Goal: Transaction & Acquisition: Book appointment/travel/reservation

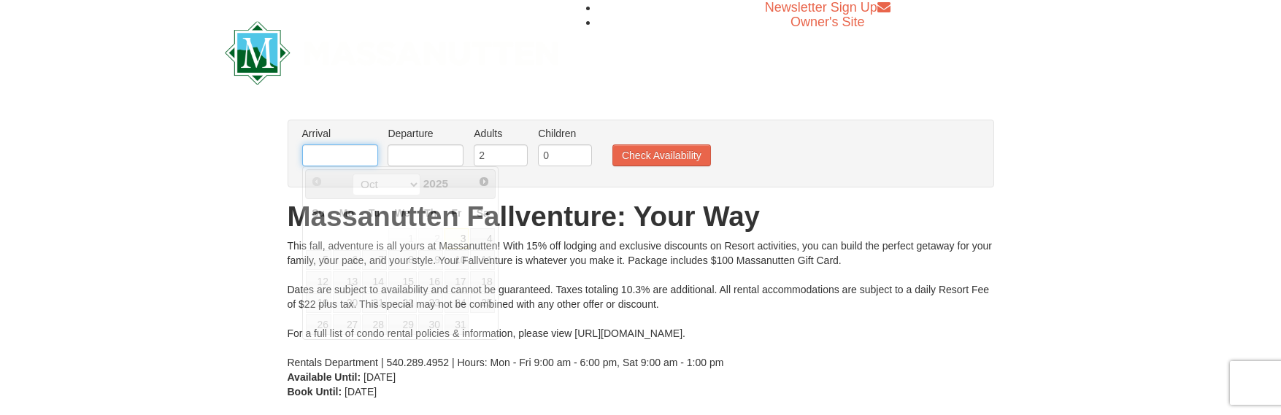
click at [341, 161] on input "text" at bounding box center [340, 155] width 76 height 22
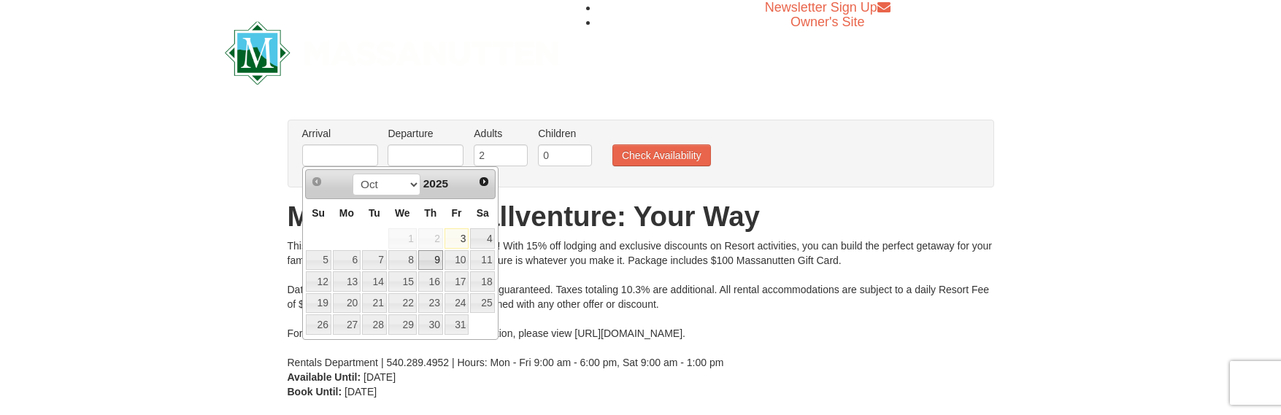
click at [431, 263] on link "9" at bounding box center [430, 260] width 25 height 20
type input "[DATE]"
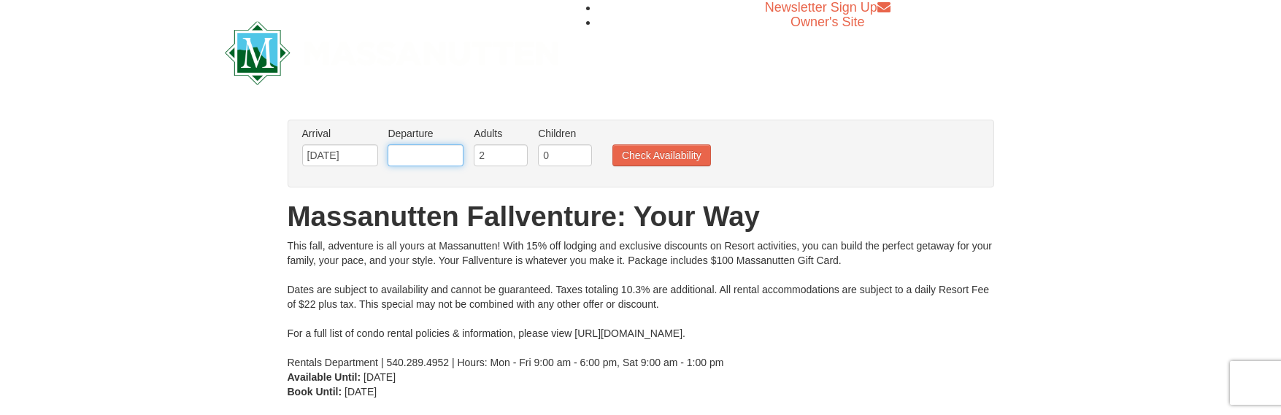
click at [418, 163] on input "text" at bounding box center [425, 155] width 76 height 22
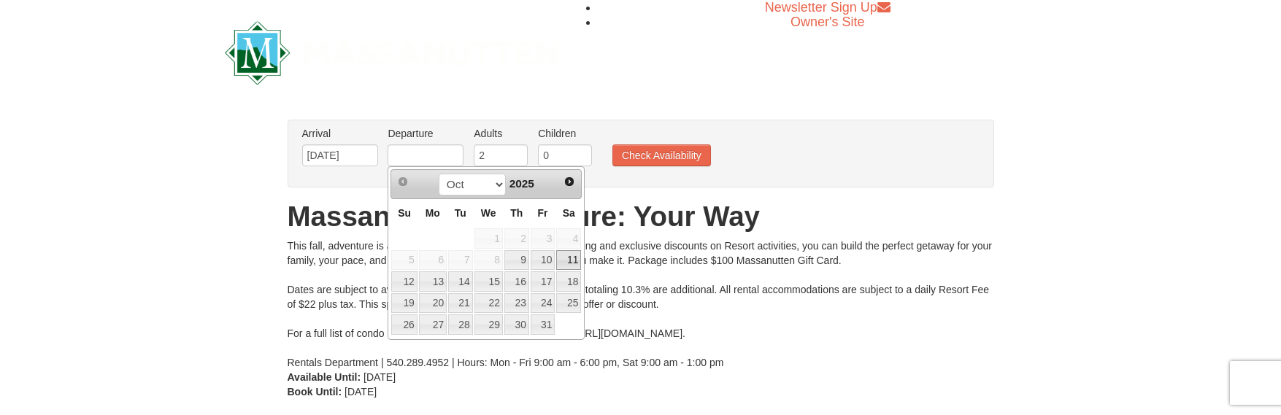
click at [568, 259] on link "11" at bounding box center [568, 260] width 25 height 20
type input "10/11/2025"
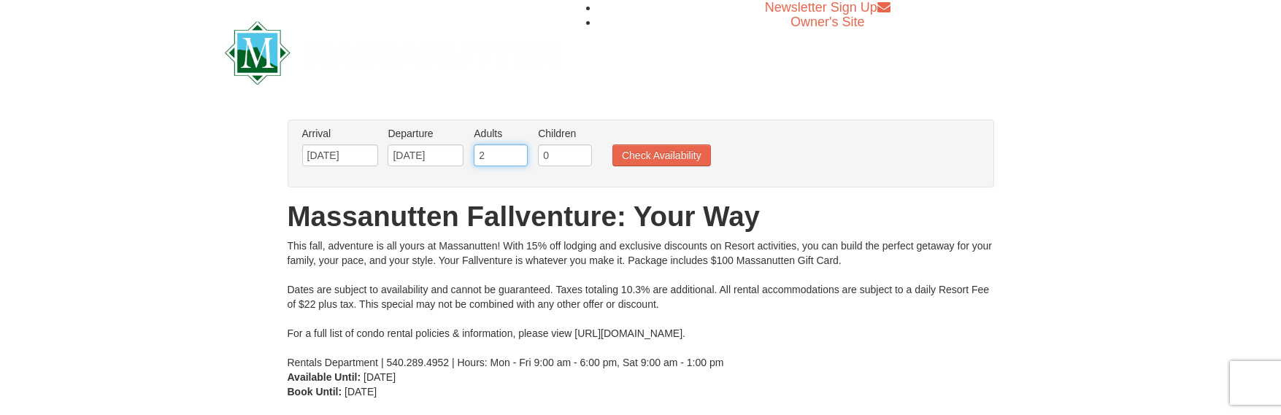
click at [494, 156] on input "2" at bounding box center [501, 155] width 54 height 22
type input "3"
click at [628, 156] on button "Check Availability" at bounding box center [661, 155] width 99 height 22
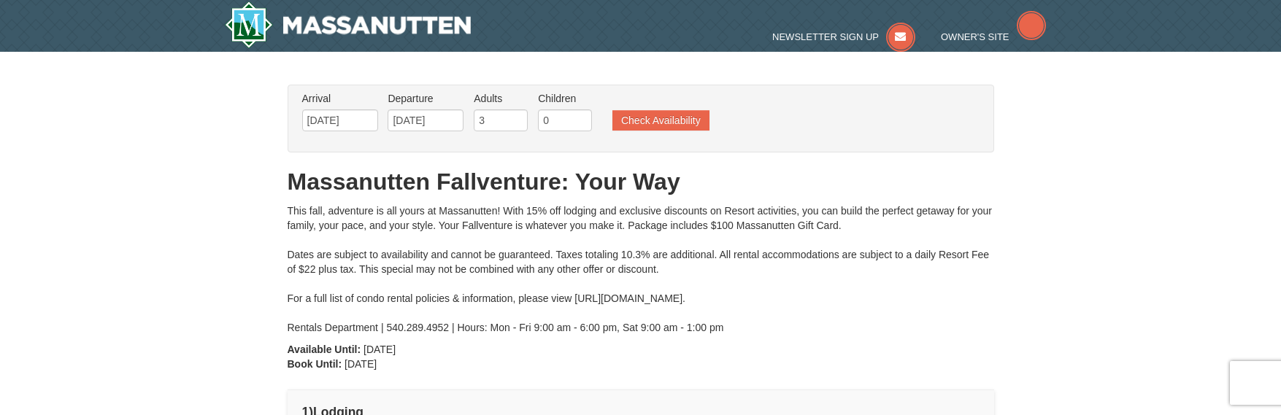
type input "[DATE]"
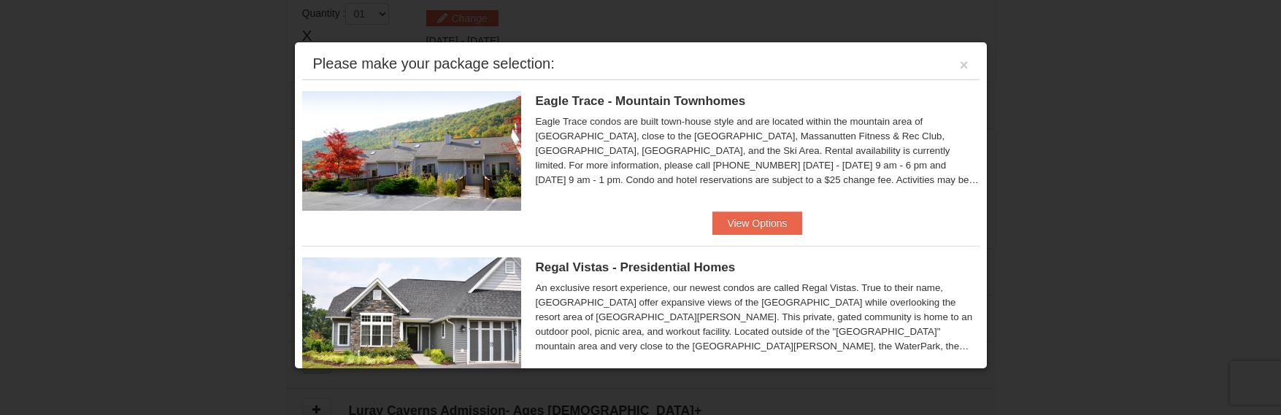
scroll to position [73, 0]
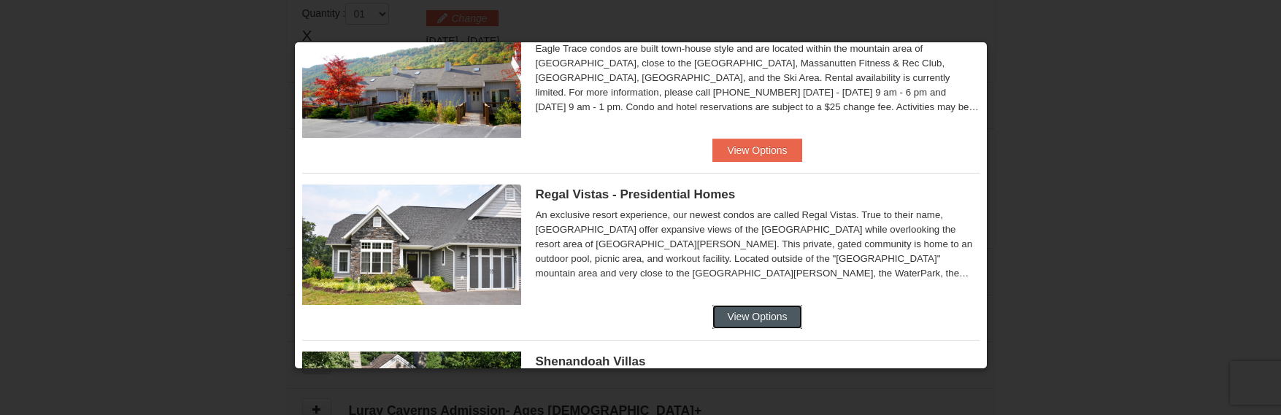
click at [735, 320] on button "View Options" at bounding box center [756, 316] width 89 height 23
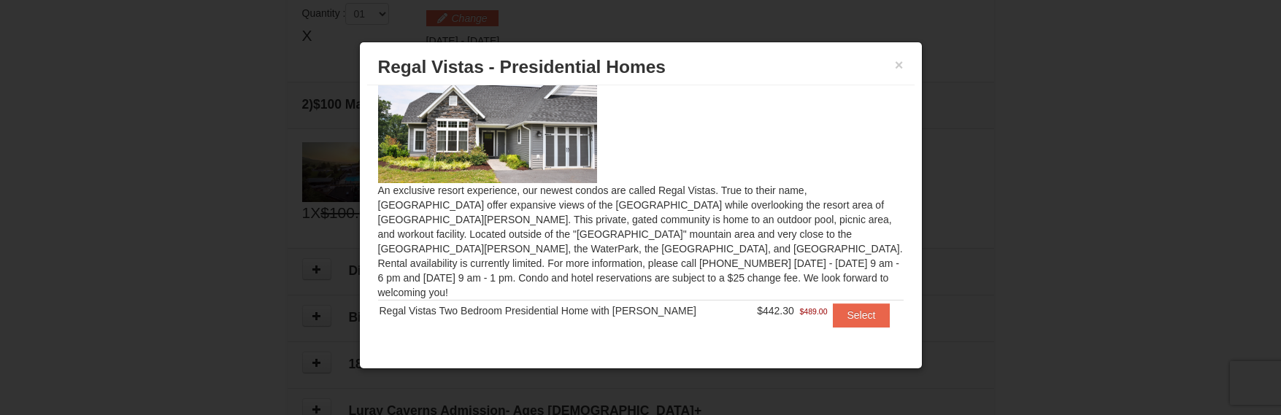
scroll to position [34, 0]
click at [896, 64] on button "×" at bounding box center [899, 65] width 9 height 15
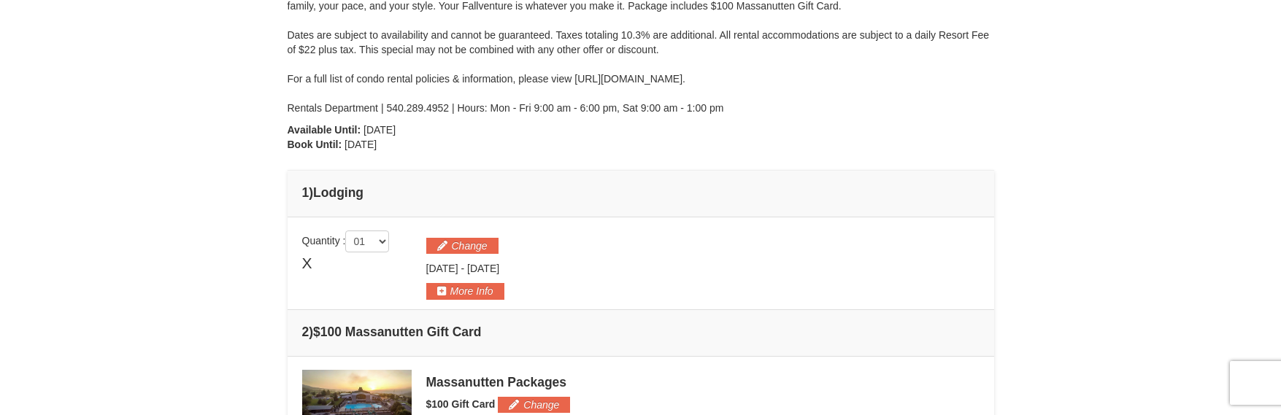
scroll to position [0, 0]
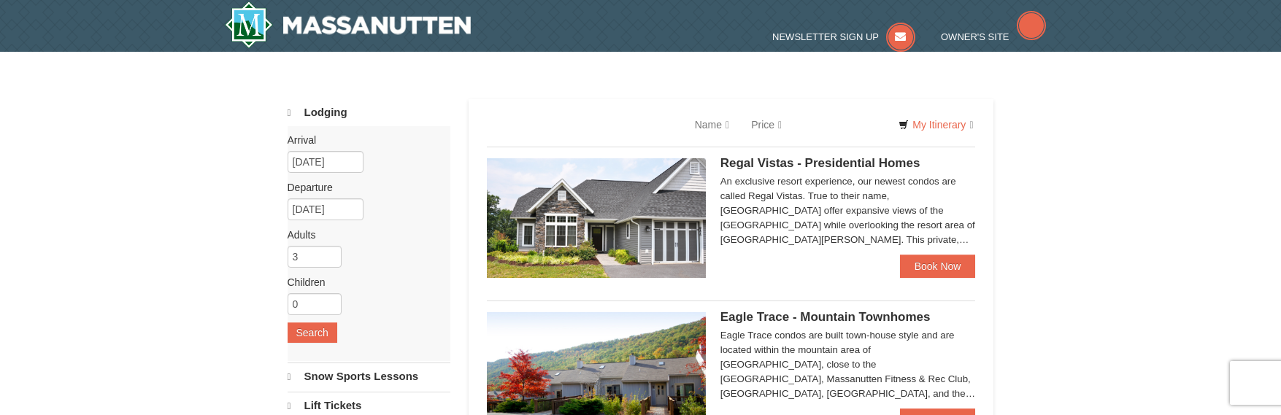
select select "10"
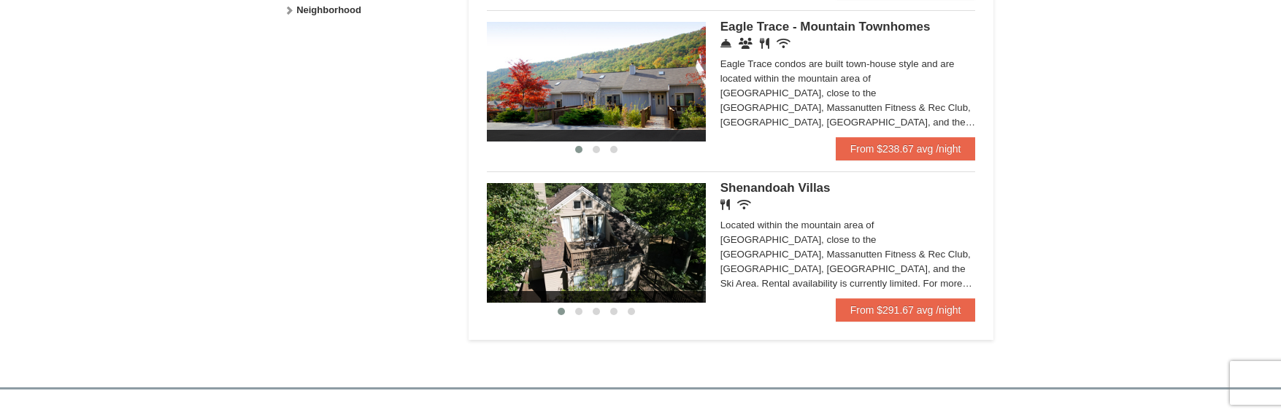
scroll to position [730, 0]
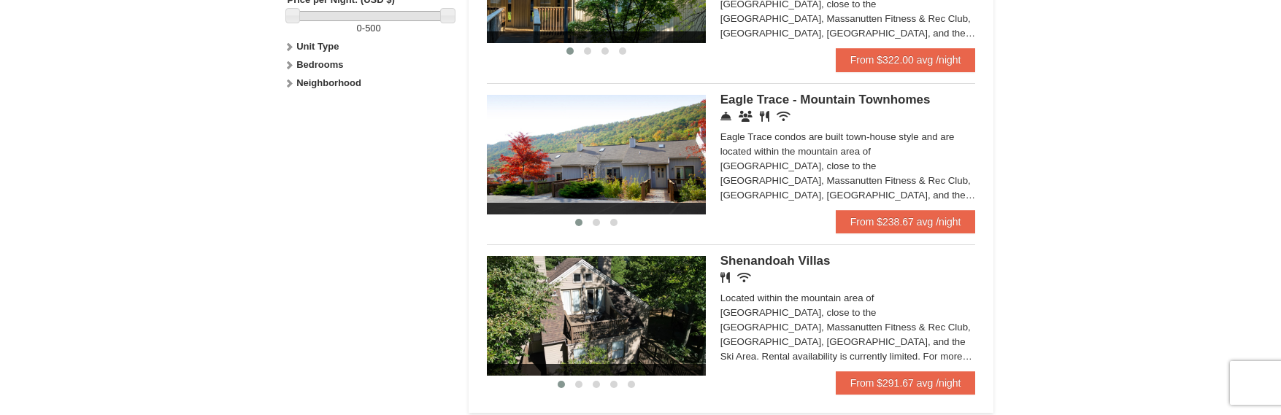
click at [603, 333] on img at bounding box center [596, 316] width 219 height 120
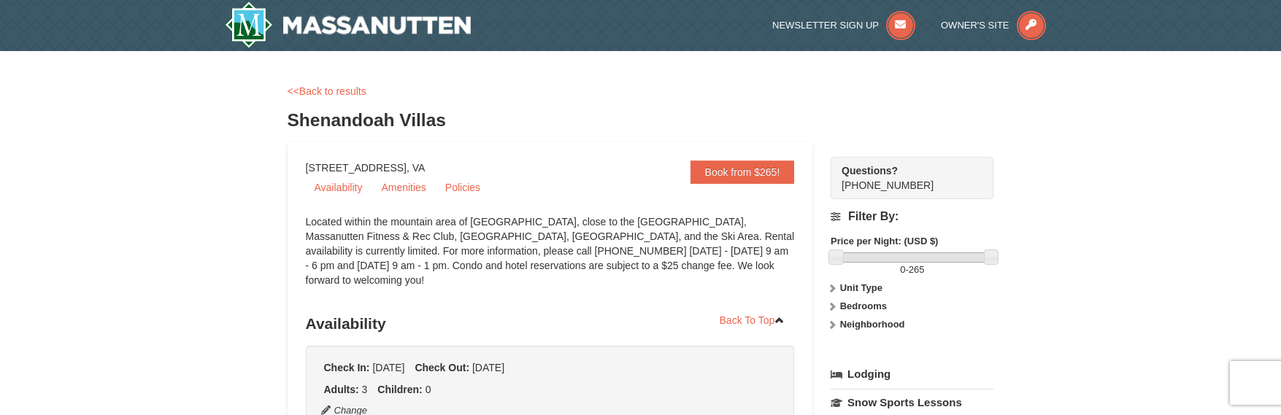
click at [832, 306] on icon at bounding box center [832, 306] width 10 height 10
click at [835, 371] on input "checkbox" at bounding box center [834, 370] width 9 height 9
checkbox input "true"
click at [396, 187] on link "Amenities" at bounding box center [403, 188] width 62 height 22
click at [349, 190] on link "Availability" at bounding box center [339, 188] width 66 height 22
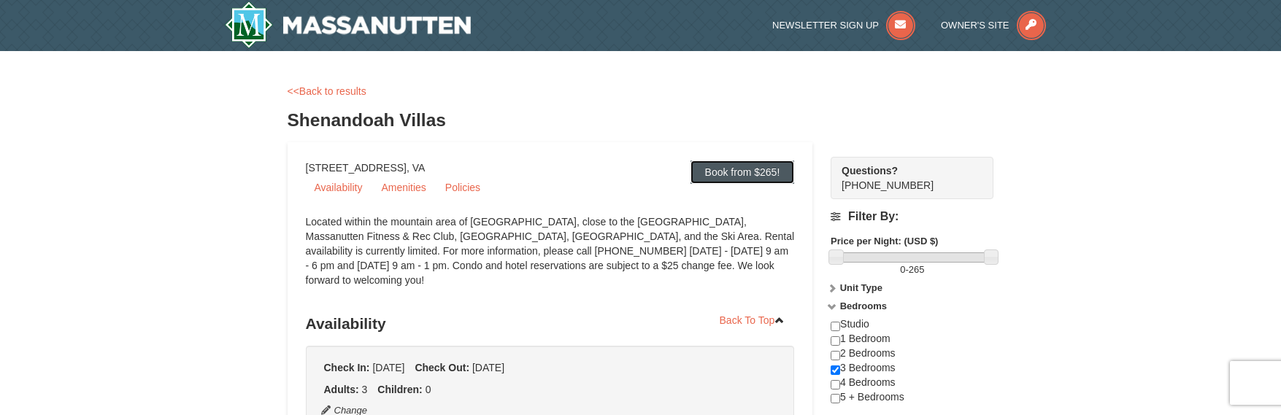
click at [710, 178] on link "Book from $265!" at bounding box center [742, 172] width 104 height 23
click at [318, 96] on link "<<Back to results" at bounding box center [326, 91] width 79 height 12
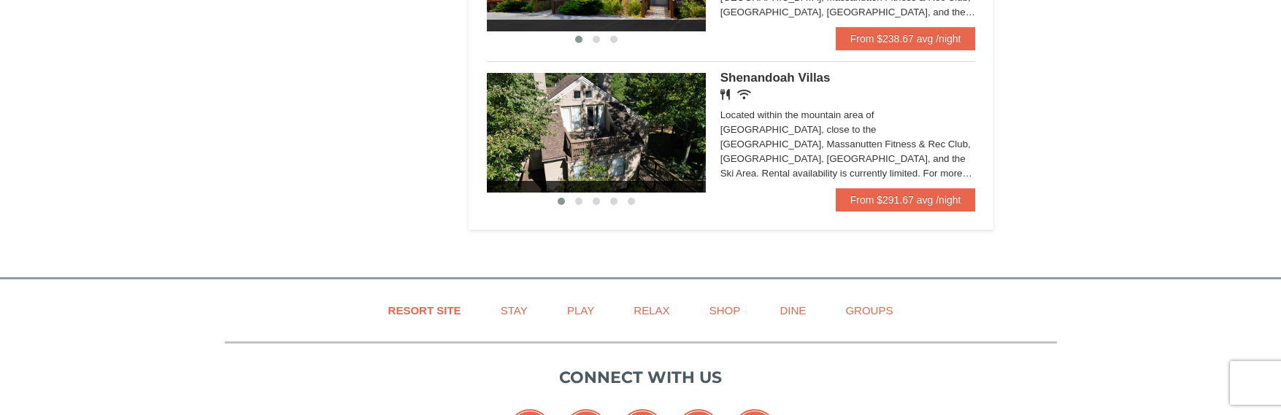
scroll to position [986, 0]
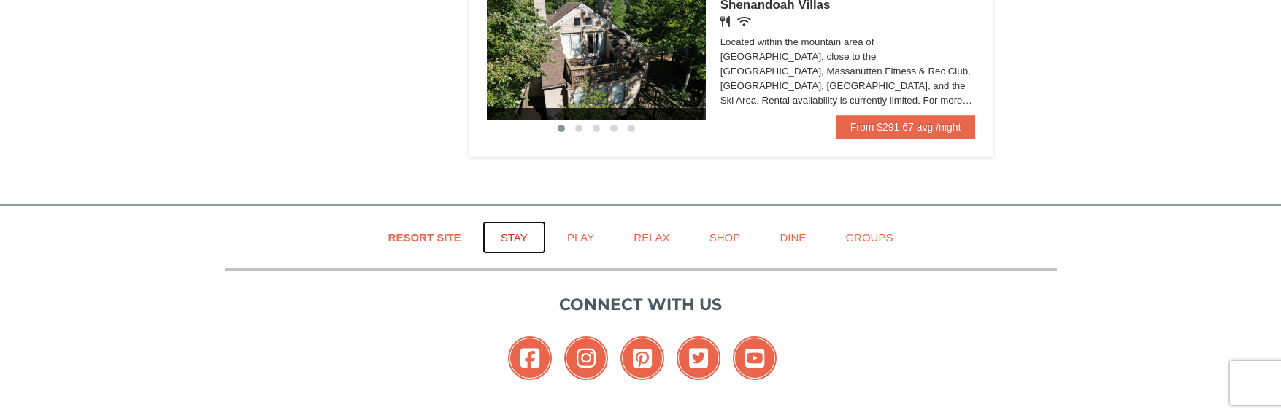
click at [520, 236] on link "Stay" at bounding box center [513, 237] width 63 height 33
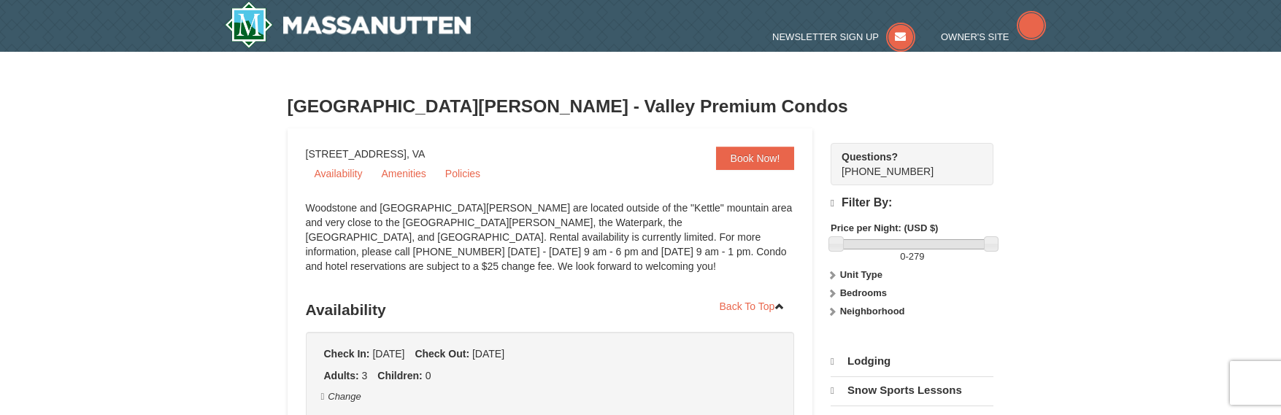
select select "10"
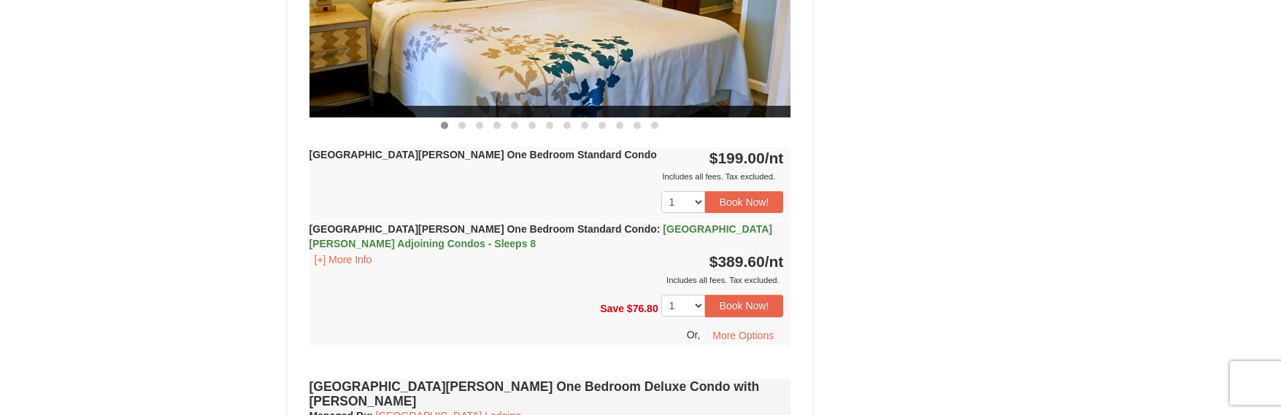
scroll to position [803, 0]
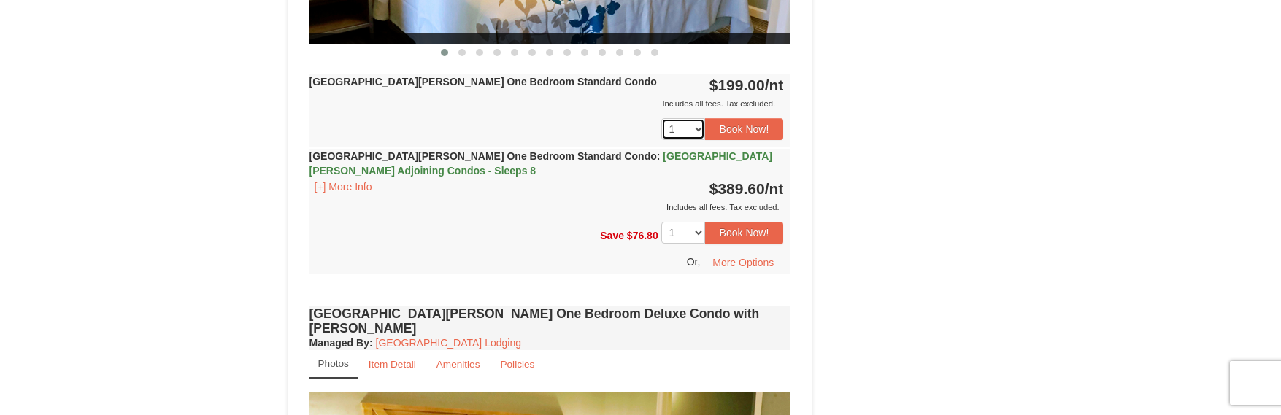
click at [691, 131] on select "1 2 3 4 5 6 7 8 9 10 11 12 13 14 15 16 17 18" at bounding box center [683, 129] width 44 height 22
select select "3"
click at [661, 118] on select "1 2 3 4 5 6 7 8 9 10 11 12 13 14 15 16 17 18" at bounding box center [683, 129] width 44 height 22
click at [733, 124] on button "Book Now!" at bounding box center [744, 129] width 79 height 22
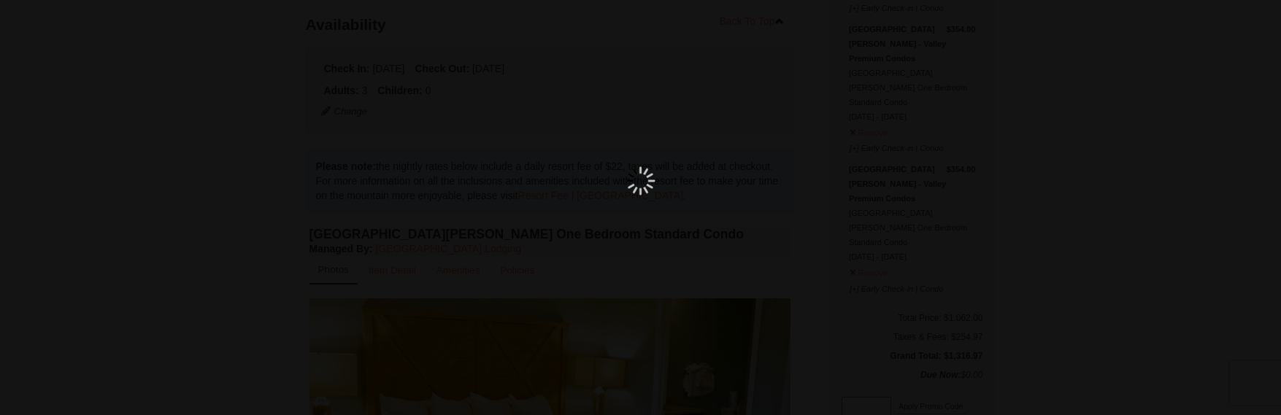
scroll to position [128, 0]
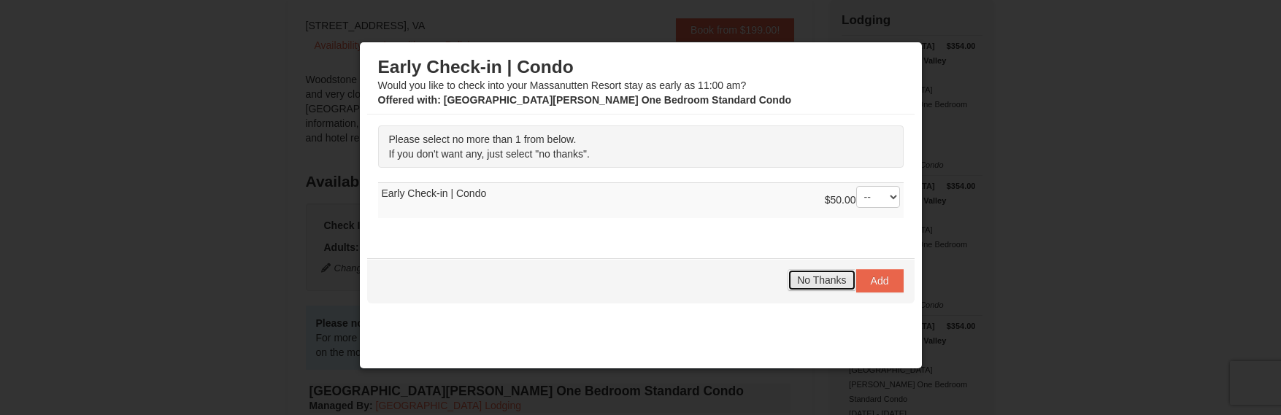
click at [797, 281] on span "No Thanks" at bounding box center [821, 280] width 49 height 12
click at [880, 197] on select "-- 01" at bounding box center [878, 197] width 44 height 22
click at [856, 186] on select "-- 01" at bounding box center [878, 197] width 44 height 22
click at [803, 280] on span "No Thanks" at bounding box center [821, 280] width 49 height 12
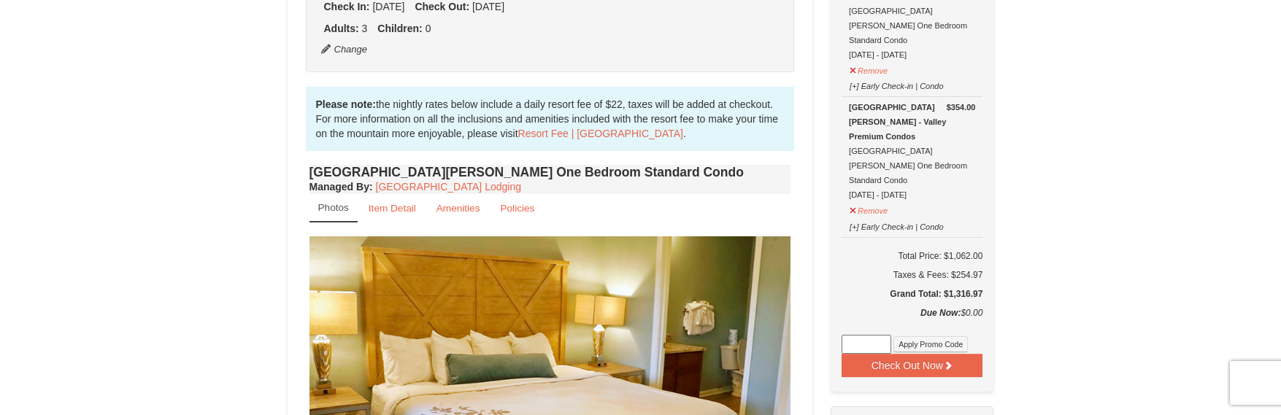
scroll to position [493, 0]
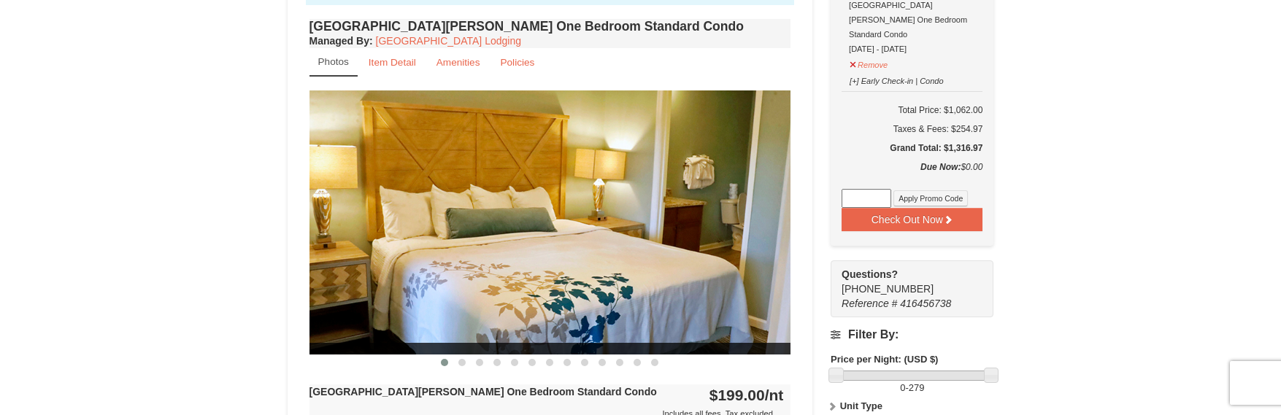
click at [765, 213] on img at bounding box center [550, 221] width 482 height 263
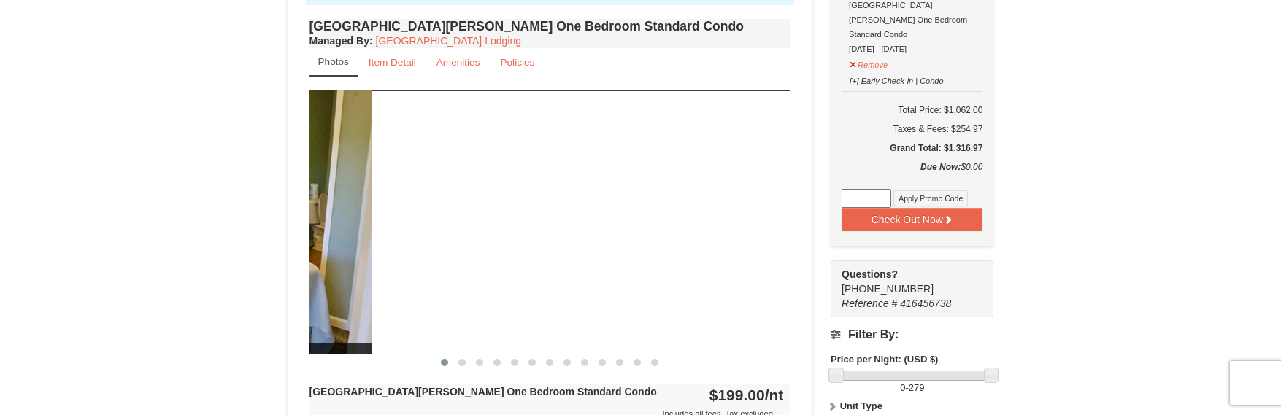
drag, startPoint x: 649, startPoint y: 213, endPoint x: 207, endPoint y: 196, distance: 441.8
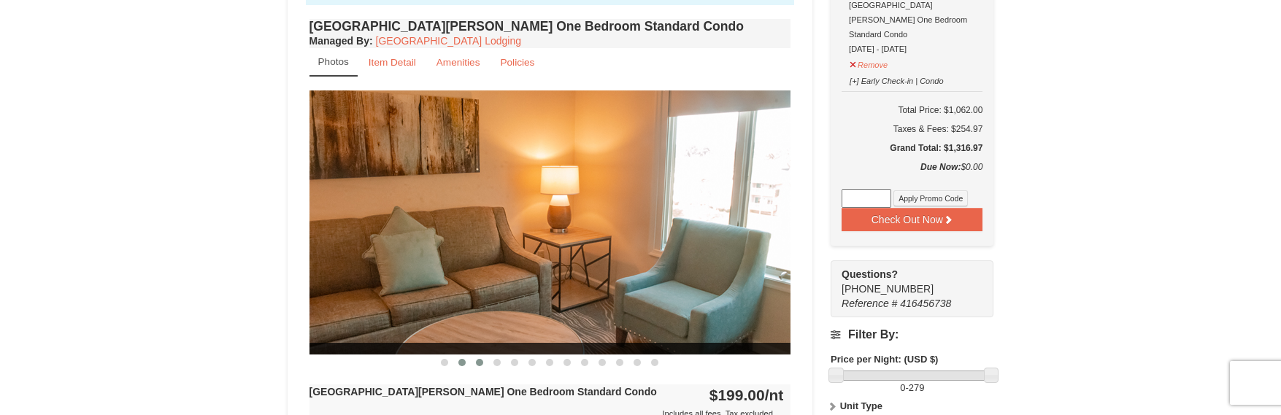
click at [481, 364] on span at bounding box center [479, 362] width 7 height 7
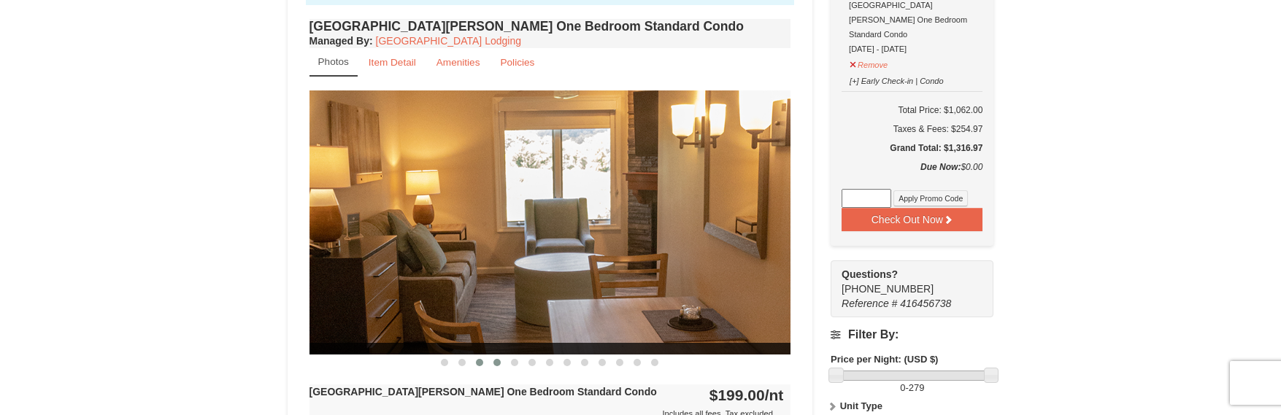
click at [493, 363] on button at bounding box center [497, 362] width 18 height 15
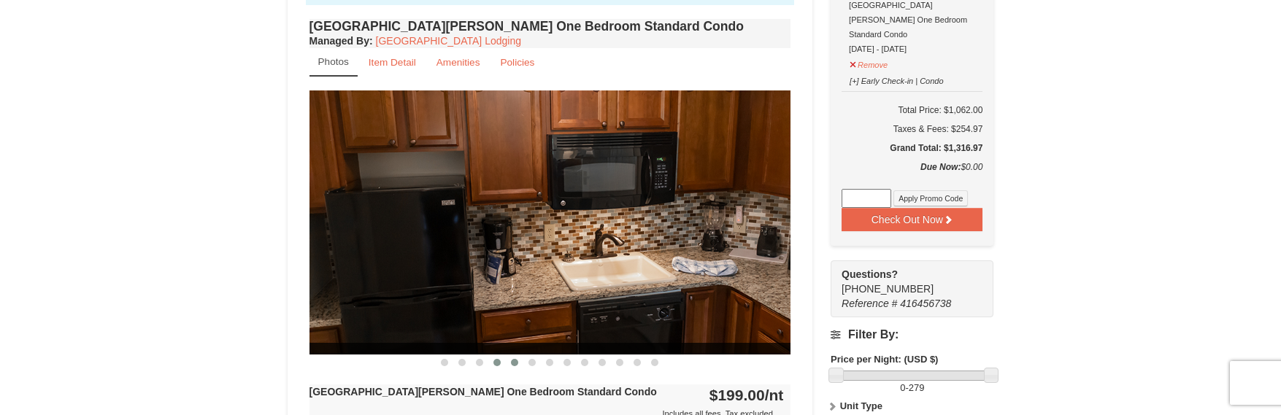
click at [514, 363] on span at bounding box center [514, 362] width 7 height 7
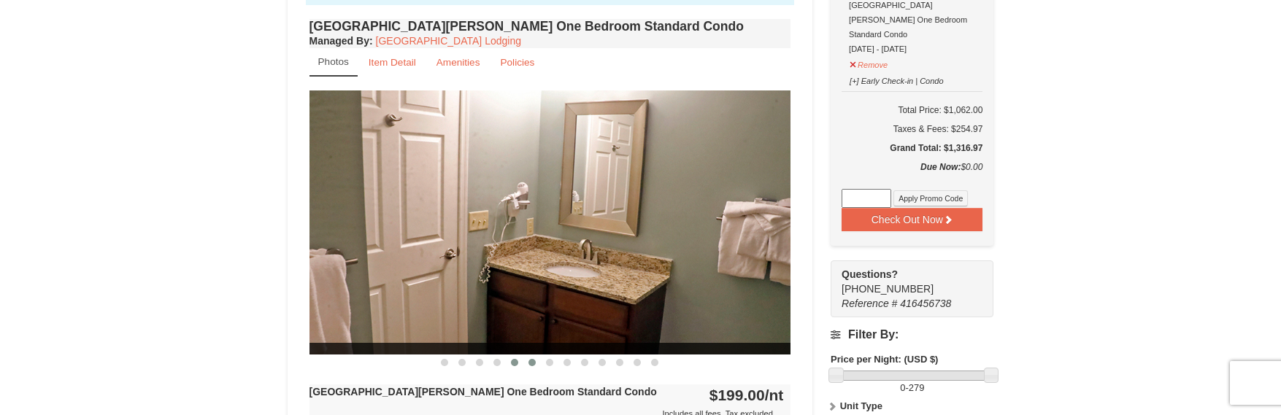
click at [525, 363] on button at bounding box center [532, 362] width 18 height 15
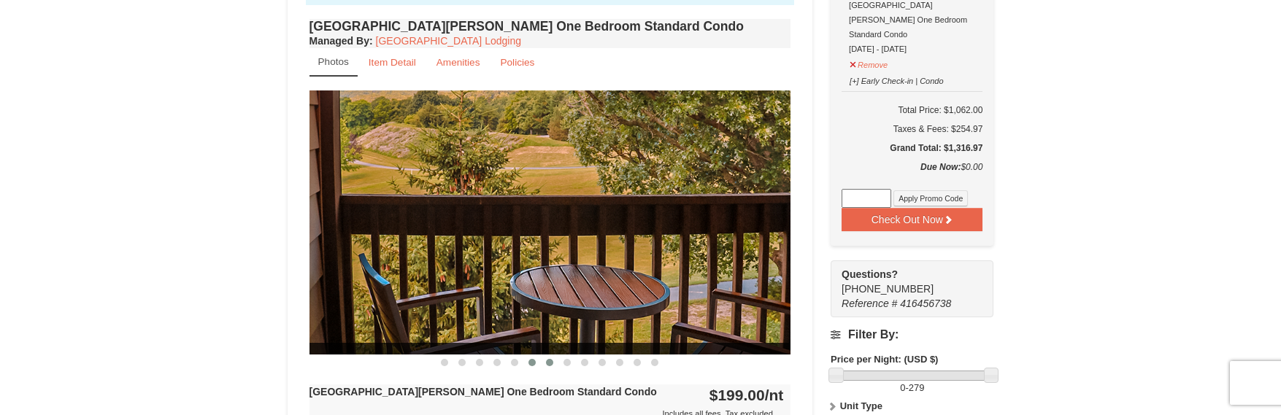
click at [546, 363] on span at bounding box center [549, 362] width 7 height 7
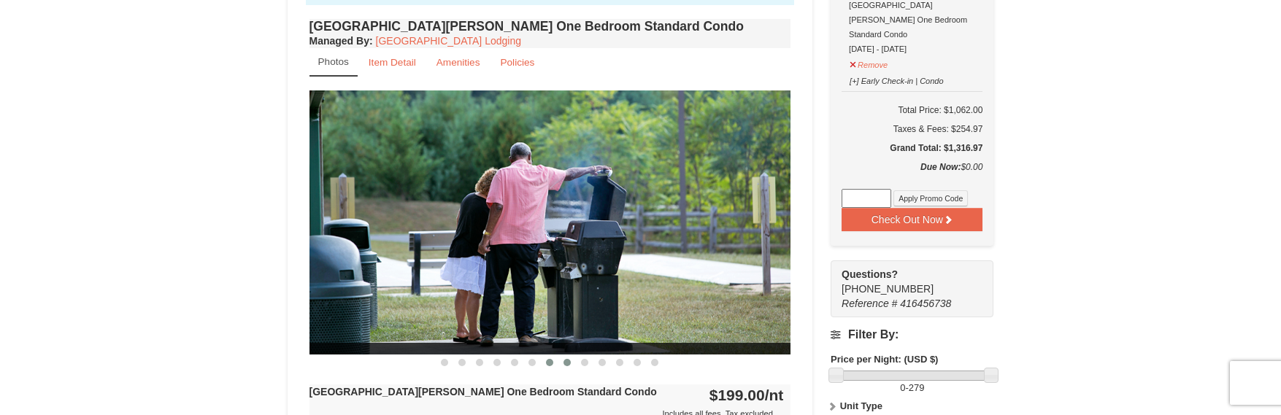
click at [568, 364] on span at bounding box center [566, 362] width 7 height 7
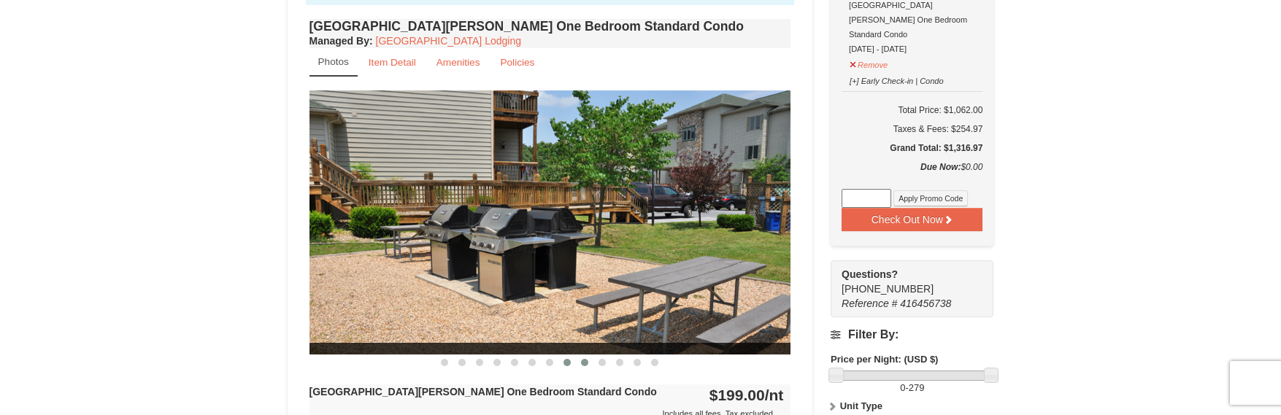
click at [579, 363] on button at bounding box center [585, 362] width 18 height 15
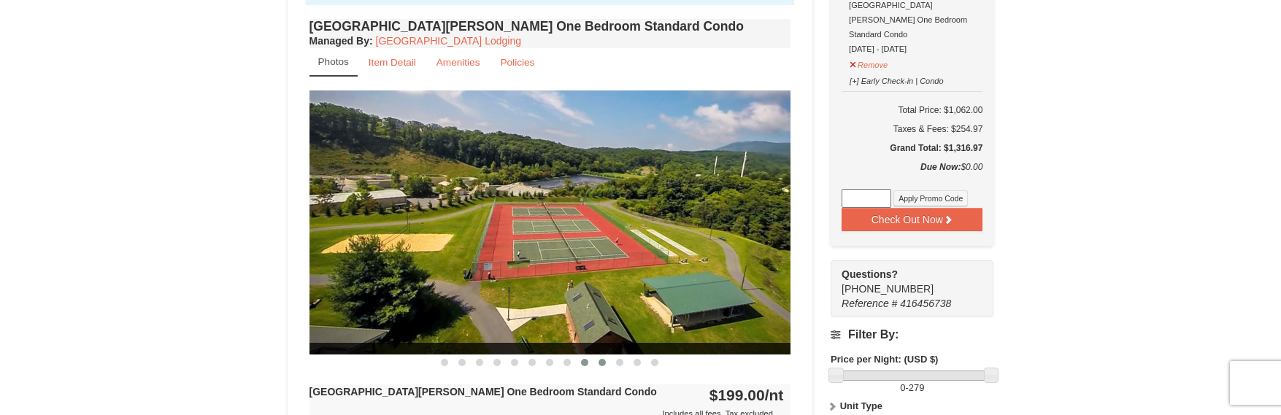
click at [601, 363] on span at bounding box center [601, 362] width 7 height 7
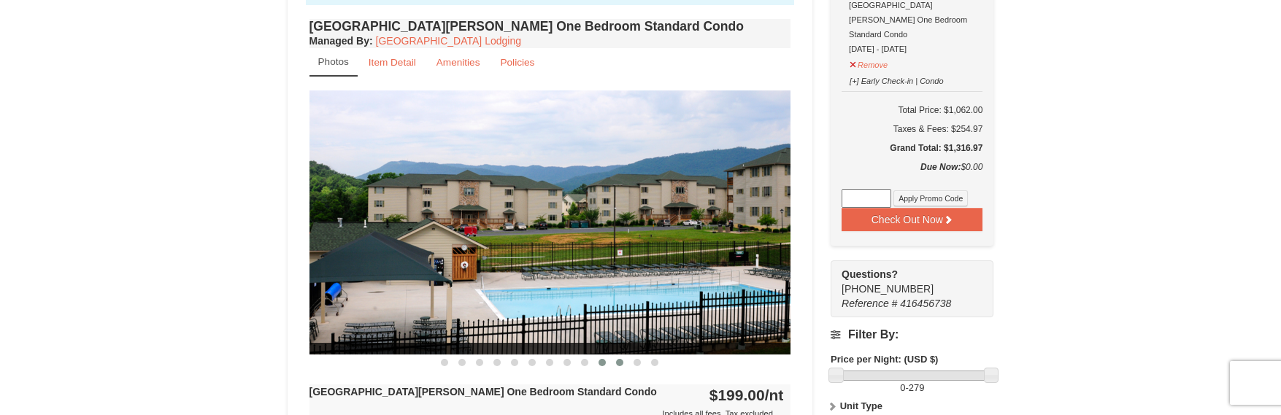
click at [619, 367] on button at bounding box center [620, 362] width 18 height 15
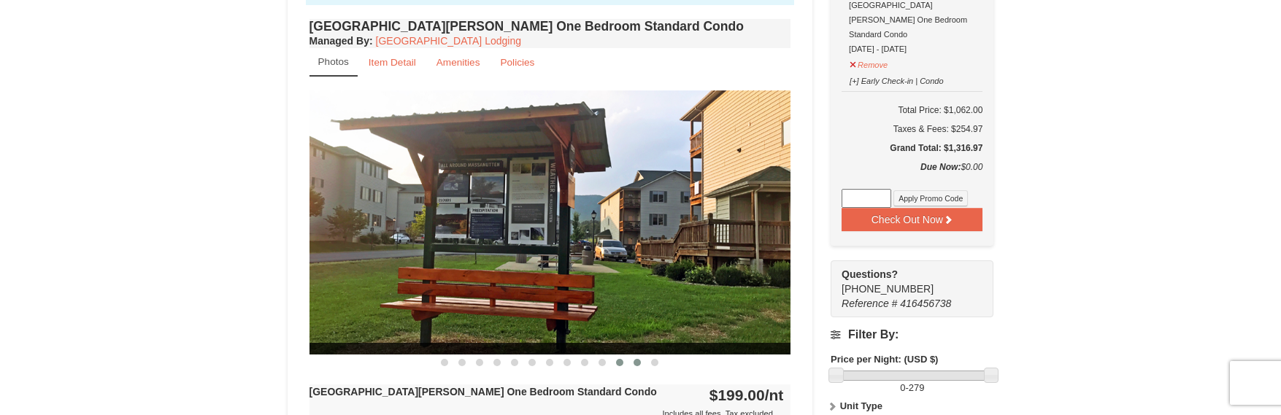
click at [640, 363] on span at bounding box center [636, 362] width 7 height 7
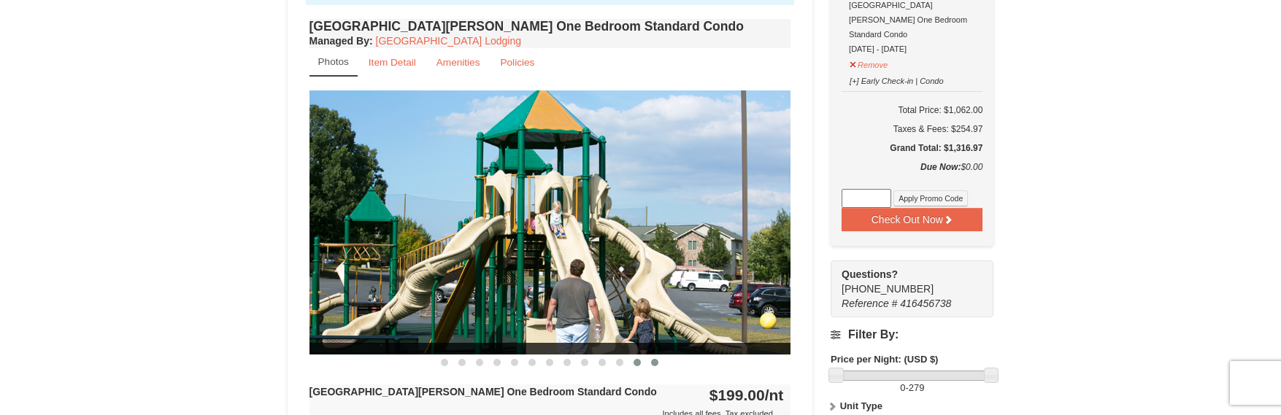
click at [658, 363] on span at bounding box center [654, 362] width 7 height 7
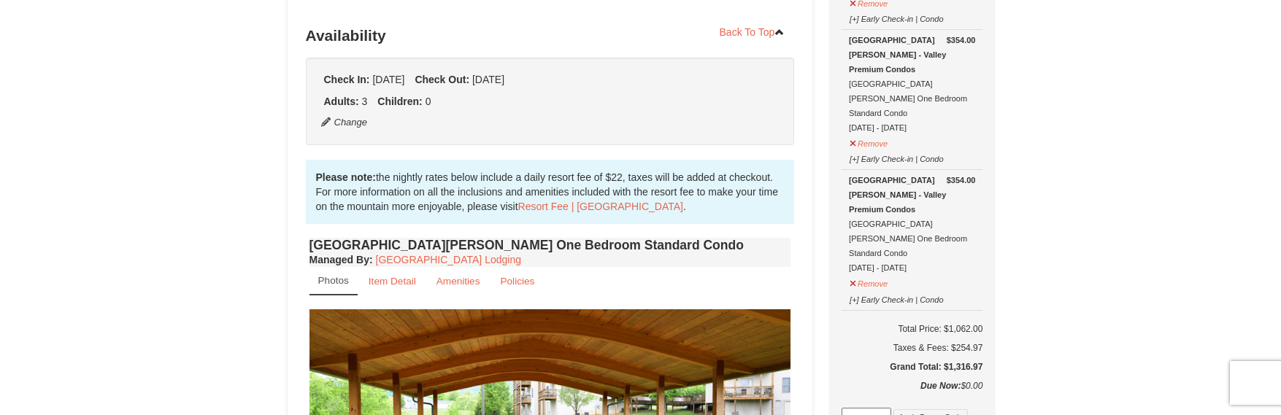
scroll to position [0, 0]
